Goal: Information Seeking & Learning: Understand process/instructions

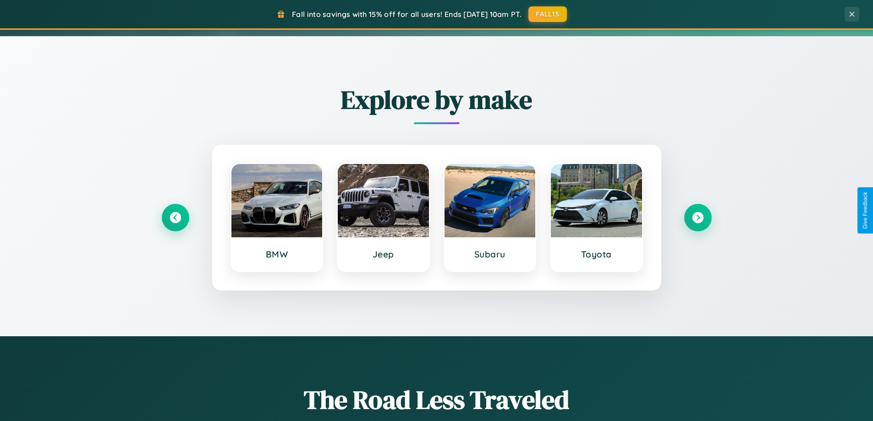
scroll to position [1472, 0]
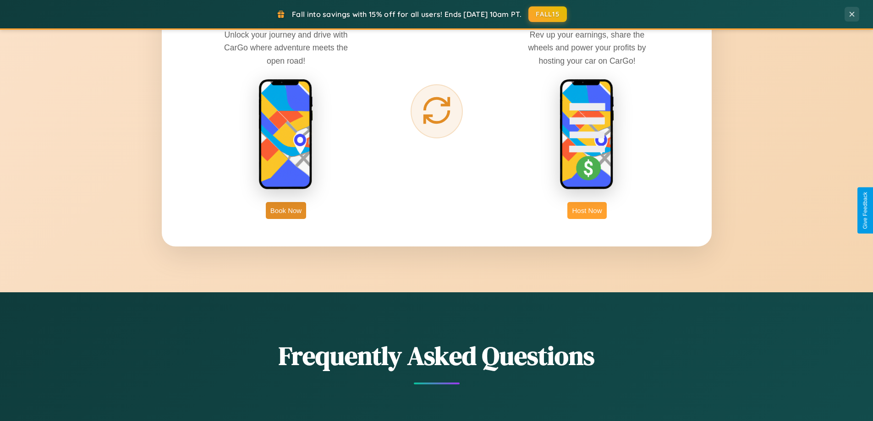
click at [587, 210] on button "Host Now" at bounding box center [586, 210] width 39 height 17
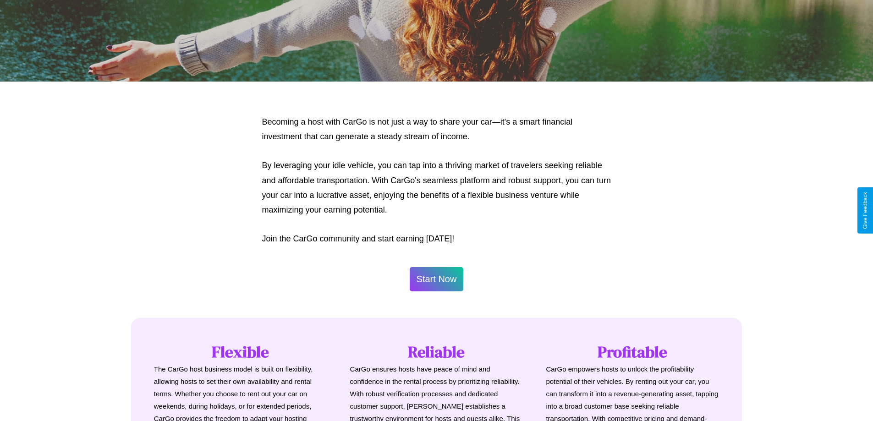
scroll to position [1239, 0]
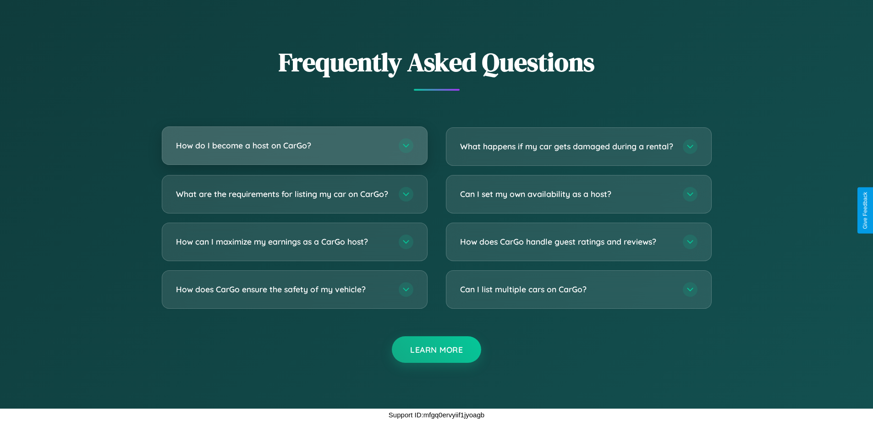
click at [294, 140] on h3 "How do I become a host on CarGo?" at bounding box center [283, 145] width 214 height 11
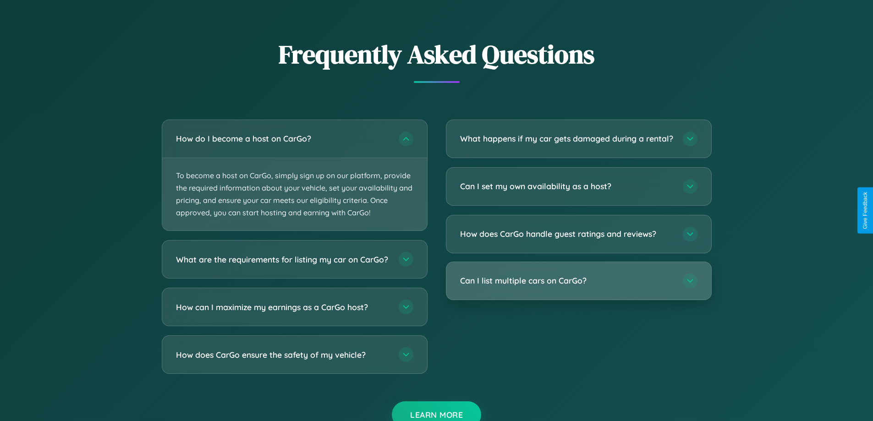
click at [578, 286] on h3 "Can I list multiple cars on CarGo?" at bounding box center [567, 280] width 214 height 11
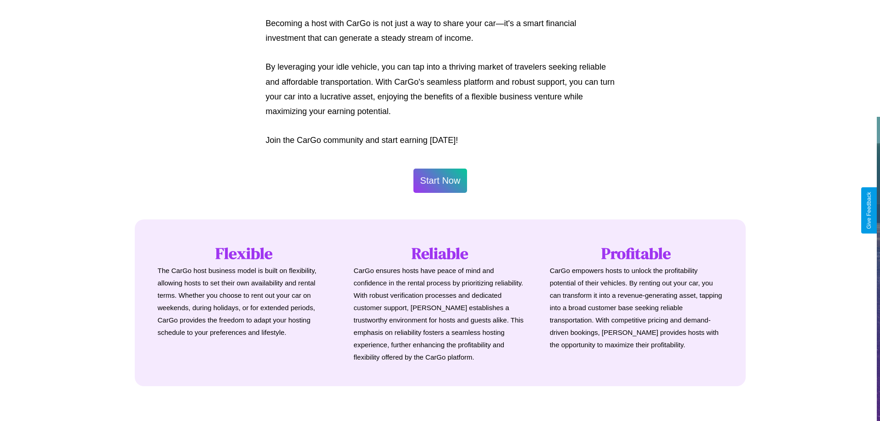
scroll to position [443, 0]
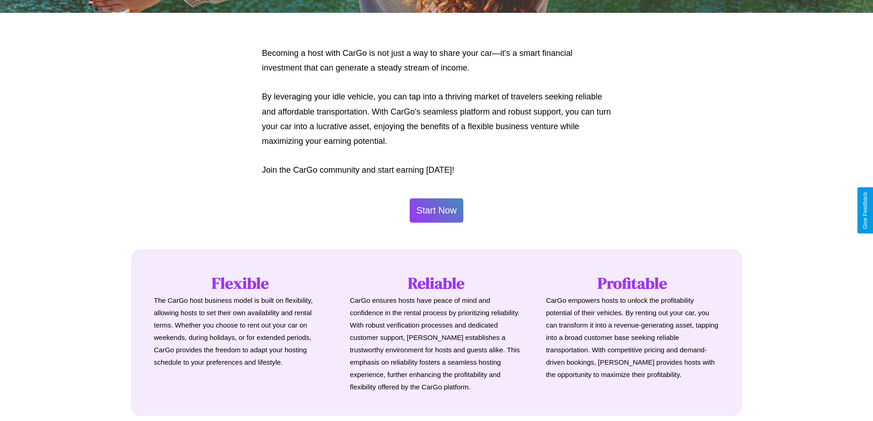
click at [436, 210] on button "Start Now" at bounding box center [437, 210] width 54 height 24
